Goal: Information Seeking & Learning: Learn about a topic

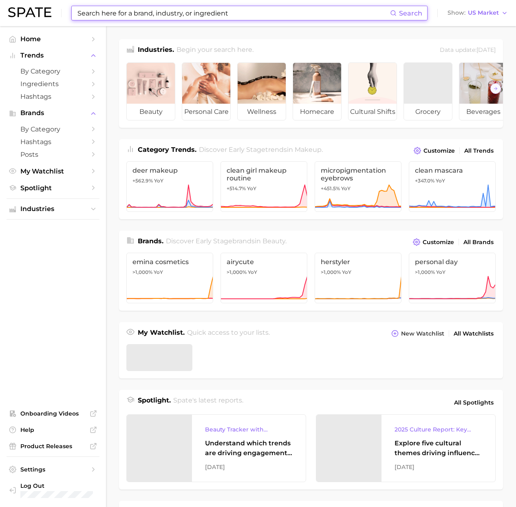
click at [120, 11] on input at bounding box center [234, 13] width 314 height 14
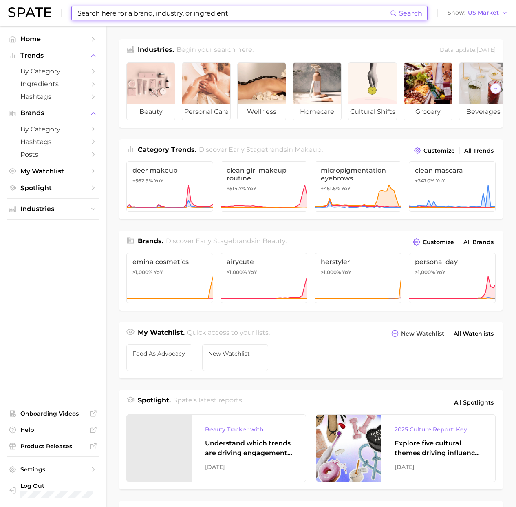
paste input "car-cuterie"
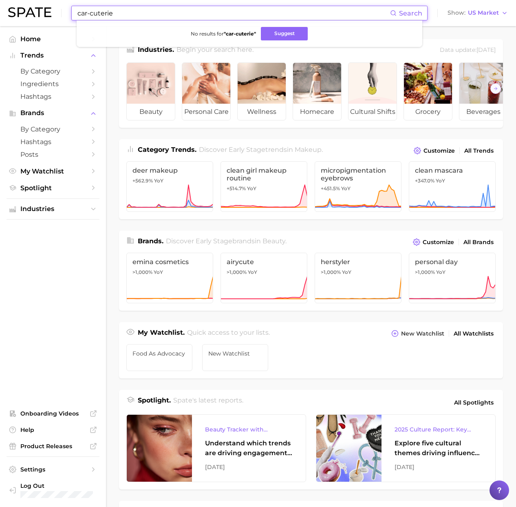
type input "car-cuterie"
click at [462, 30] on main "Industries. Begin your search here. Data update: [DATE] beauty personal care we…" at bounding box center [311, 344] width 410 height 637
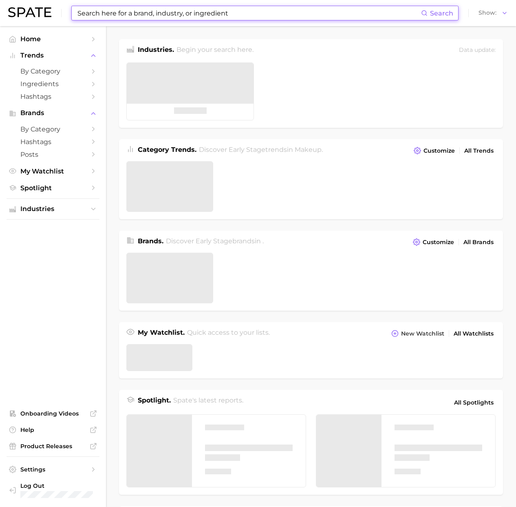
click at [204, 17] on input at bounding box center [249, 13] width 345 height 14
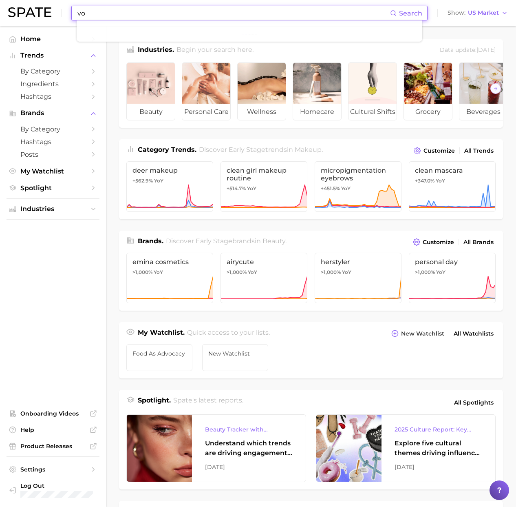
type input "v"
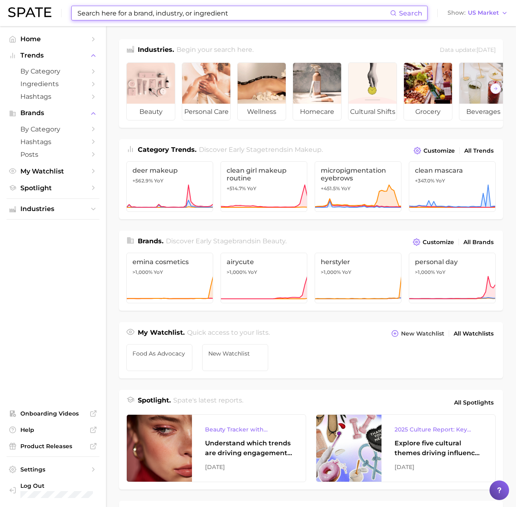
type input "l"
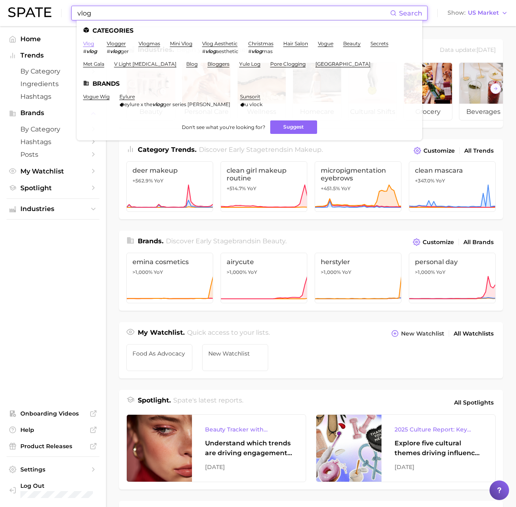
type input "vlog"
click at [86, 42] on link "vlog" at bounding box center [88, 43] width 11 height 6
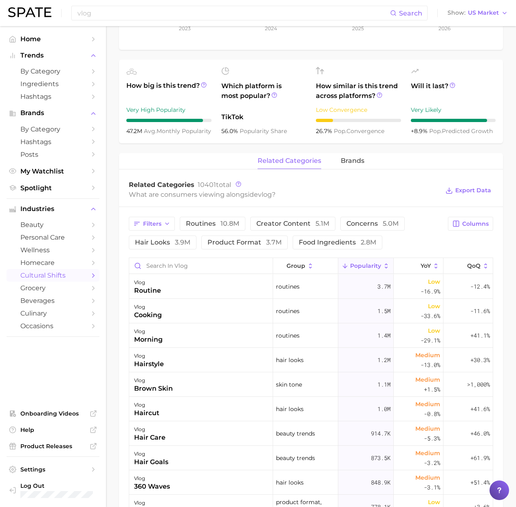
scroll to position [252, 0]
click at [203, 264] on input "Search in vlog" at bounding box center [201, 265] width 144 height 16
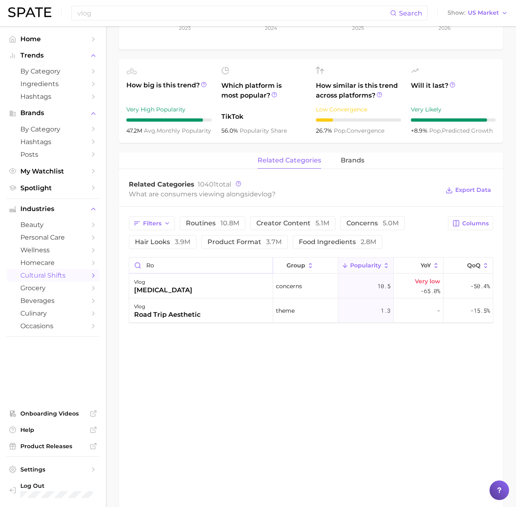
type input "r"
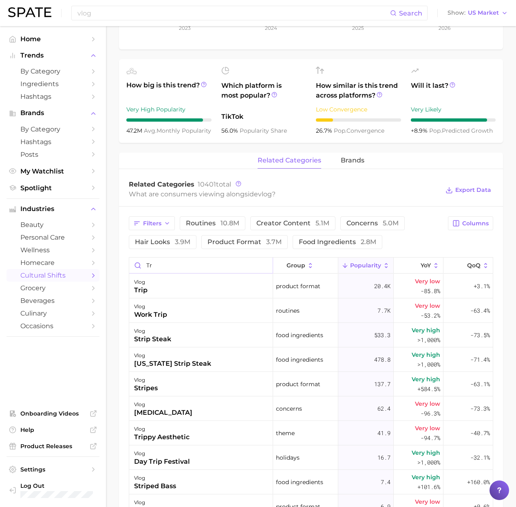
type input "t"
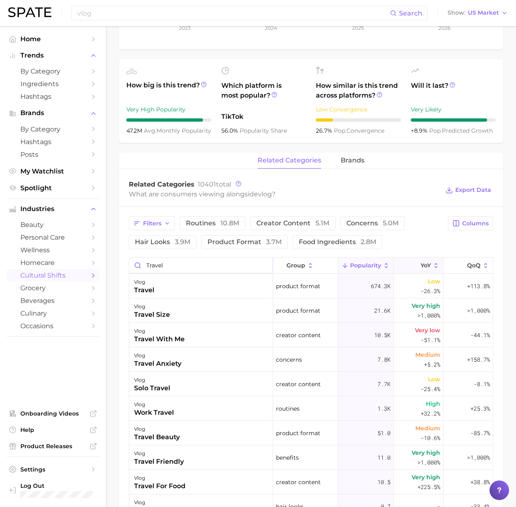
type input "travel"
click at [422, 267] on span "YoY" at bounding box center [426, 265] width 10 height 7
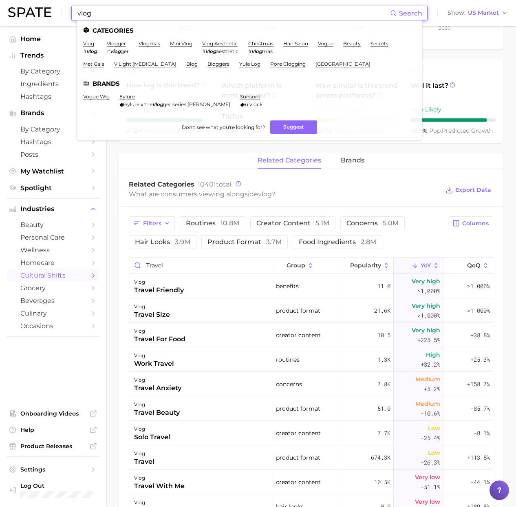
click at [164, 13] on input "vlog" at bounding box center [234, 13] width 314 height 14
type input "e"
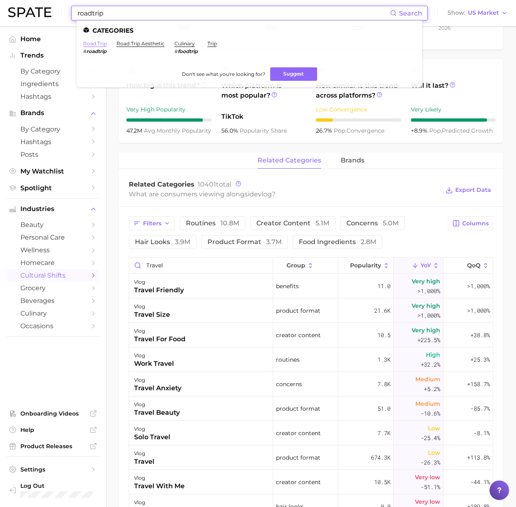
type input "roadtrip"
click at [97, 45] on link "road trip" at bounding box center [95, 43] width 24 height 6
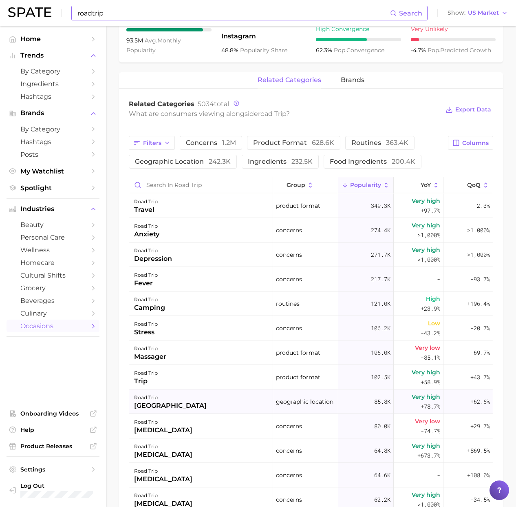
scroll to position [358, 0]
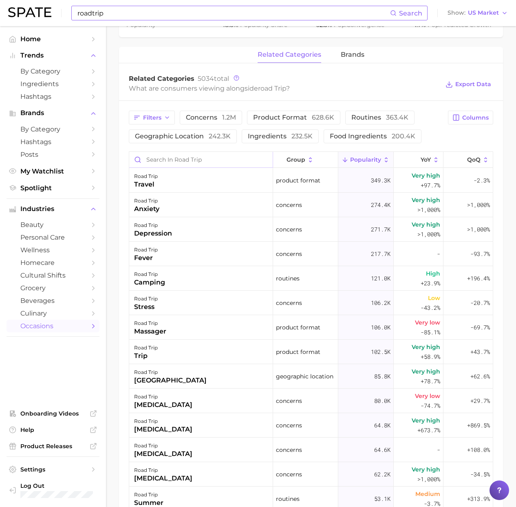
click at [199, 159] on input "Search in road trip" at bounding box center [201, 160] width 144 height 16
type input "vlog"
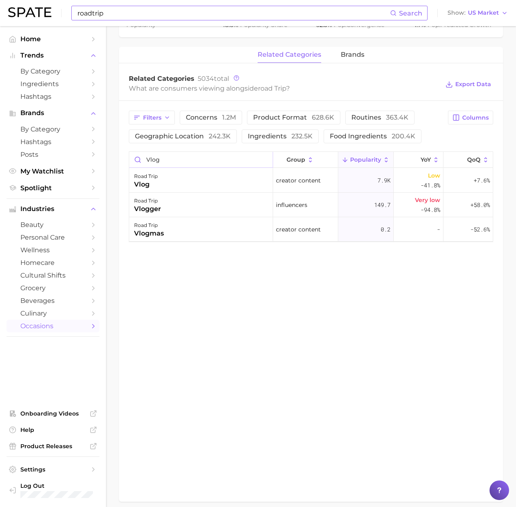
click at [266, 158] on input "vlog" at bounding box center [201, 160] width 144 height 16
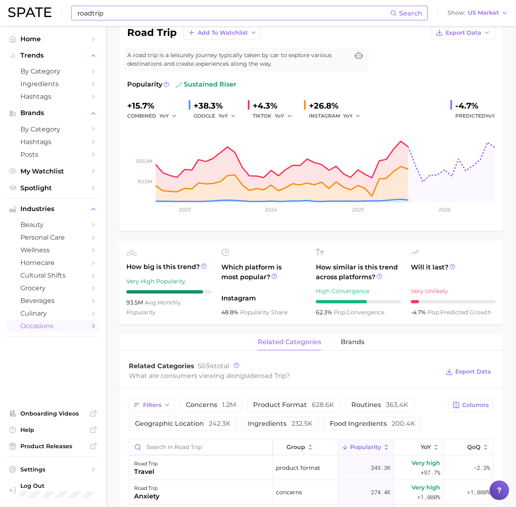
scroll to position [0, 0]
